Goal: Transaction & Acquisition: Purchase product/service

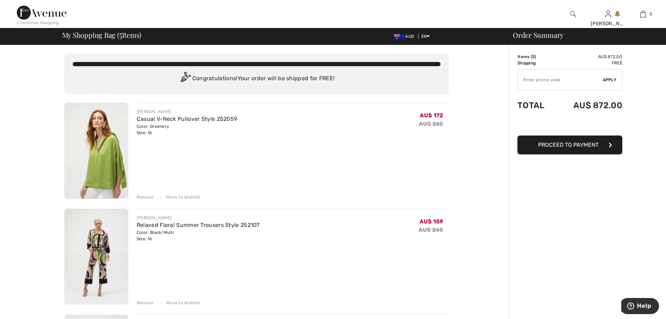
type input "SALEAVENUE"
type input "NEW15"
type input "SALEAVENUE"
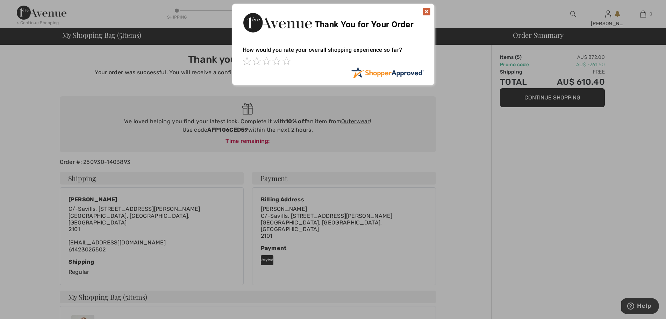
click at [427, 13] on img at bounding box center [427, 11] width 8 height 8
